Goal: Task Accomplishment & Management: Manage account settings

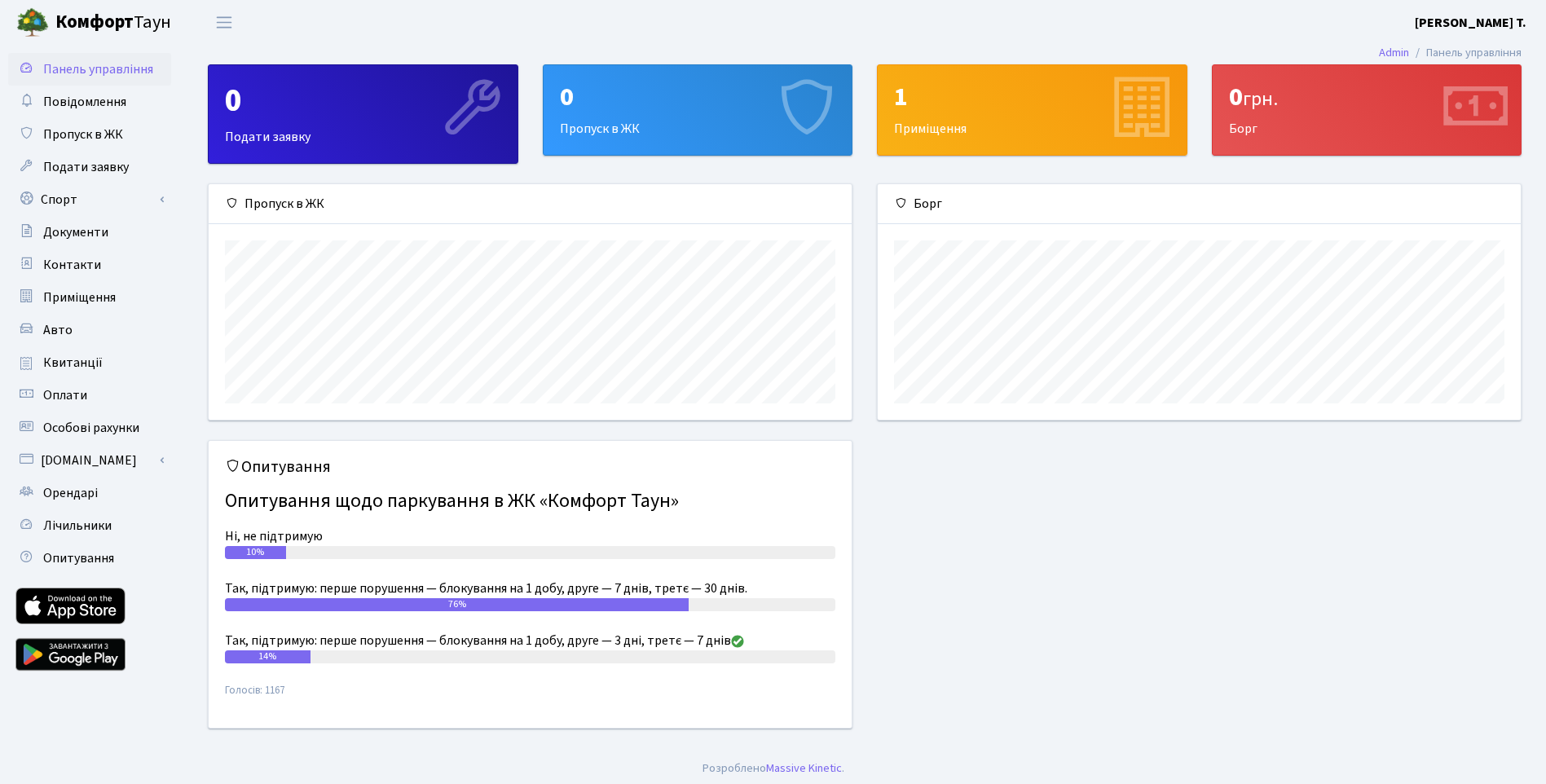
scroll to position [235, 642]
click at [222, 29] on span "Переключити навігацію" at bounding box center [225, 23] width 25 height 19
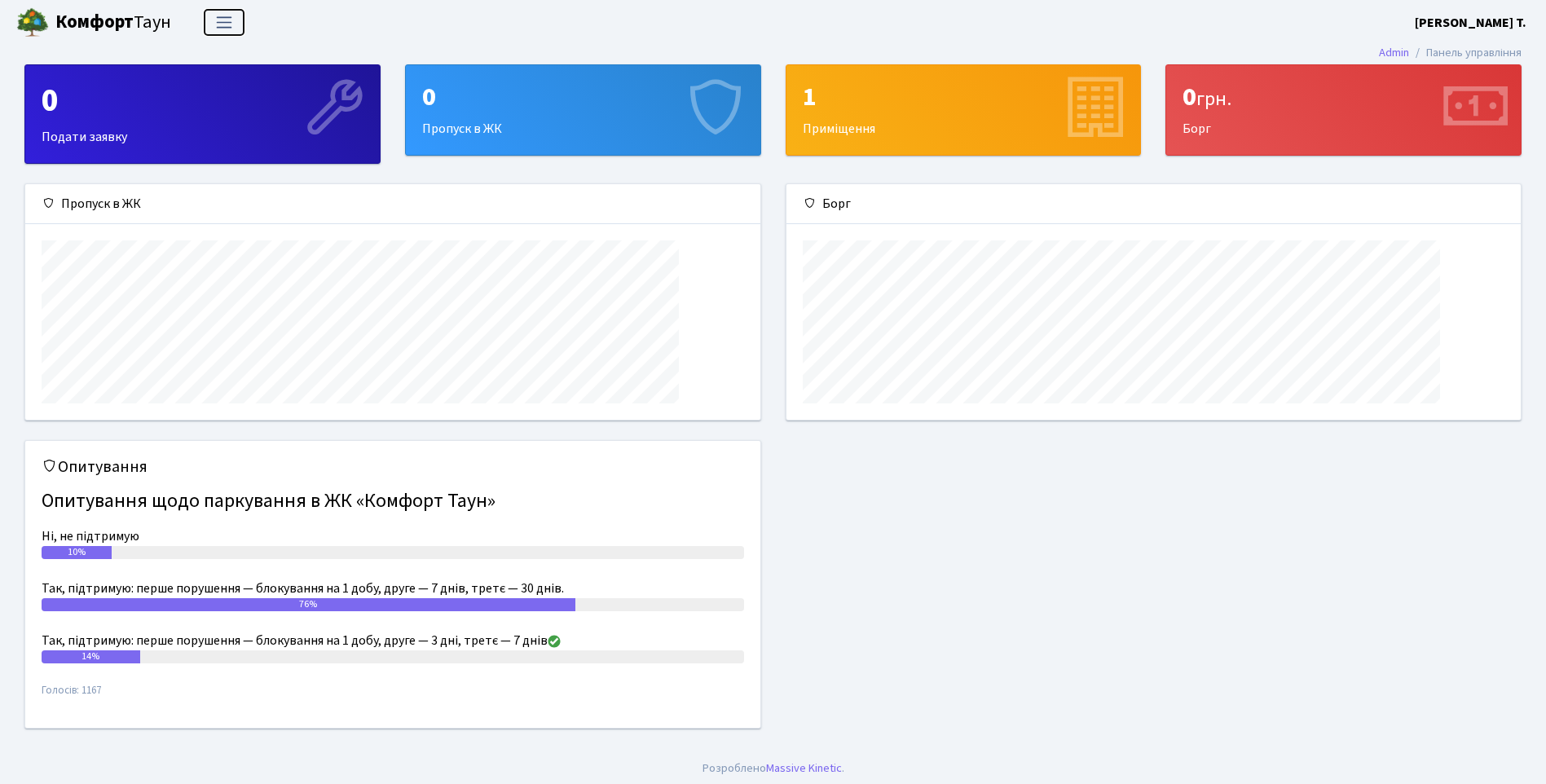
scroll to position [235, 734]
click at [222, 29] on span "Переключити навігацію" at bounding box center [225, 23] width 25 height 19
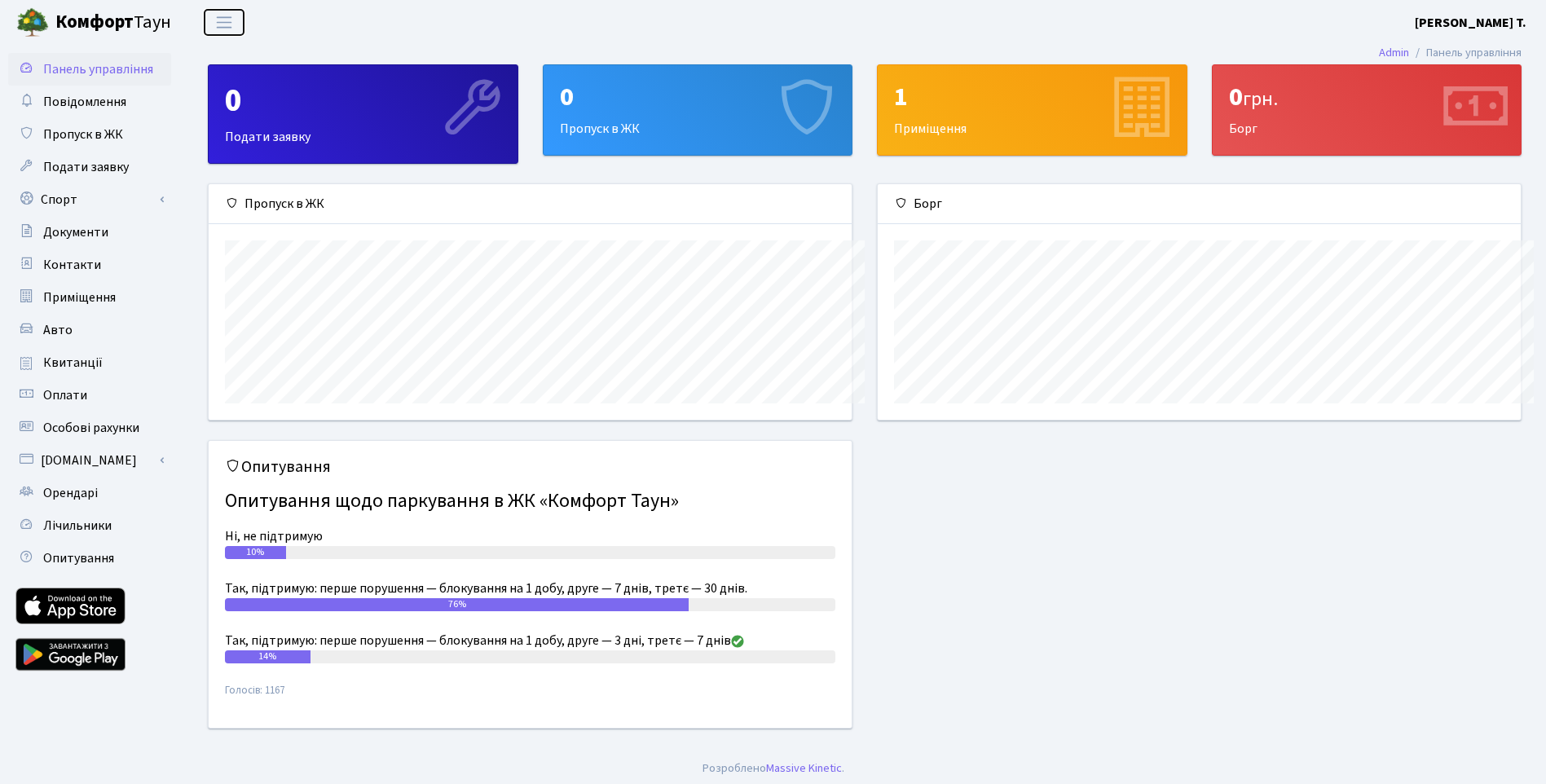
scroll to position [0, 0]
click at [1507, 20] on b "[PERSON_NAME] Т." at bounding box center [1470, 22] width 112 height 18
click at [1457, 83] on link "Вийти" at bounding box center [1445, 89] width 163 height 25
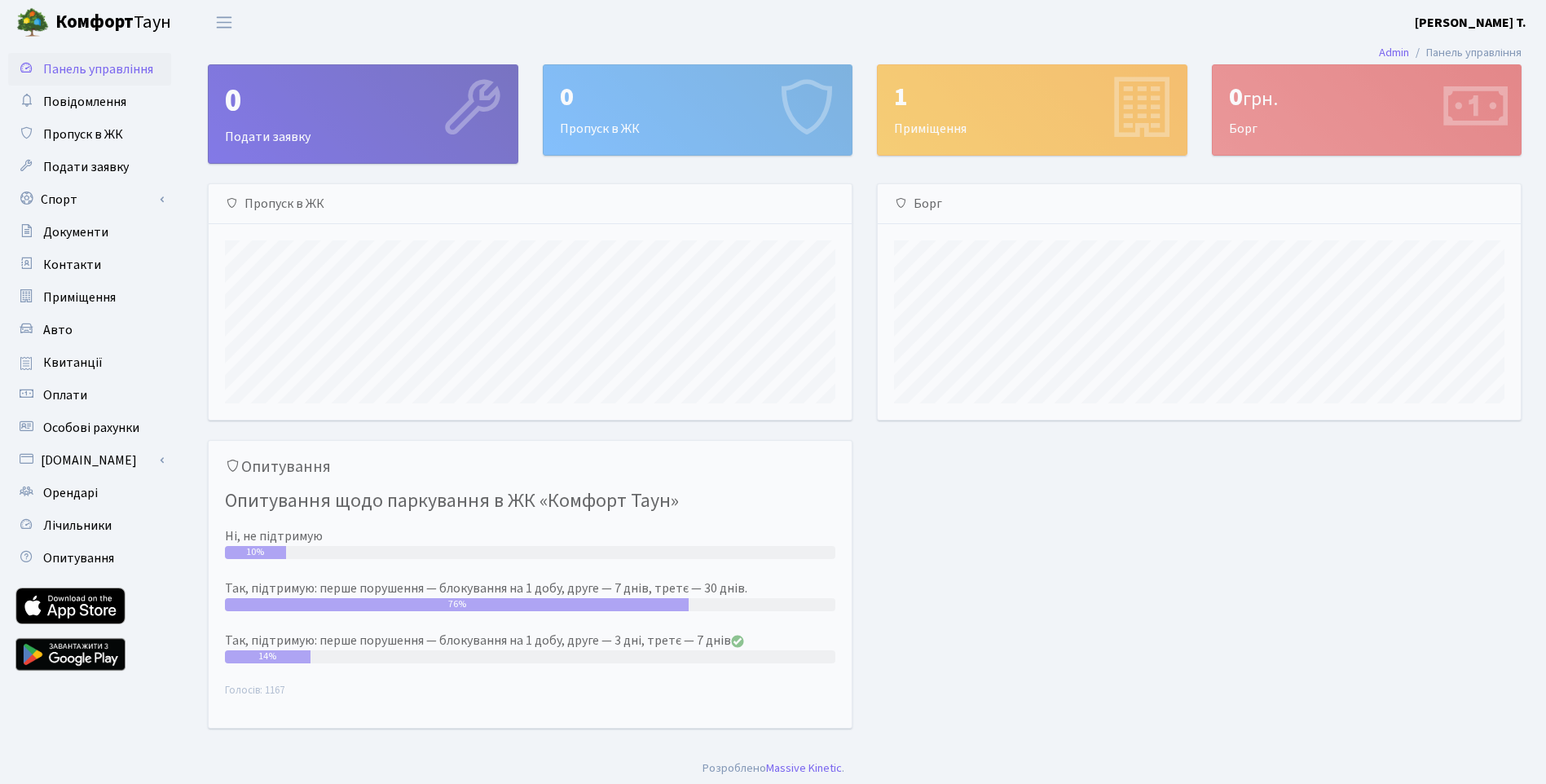
scroll to position [235, 642]
